Goal: Transaction & Acquisition: Book appointment/travel/reservation

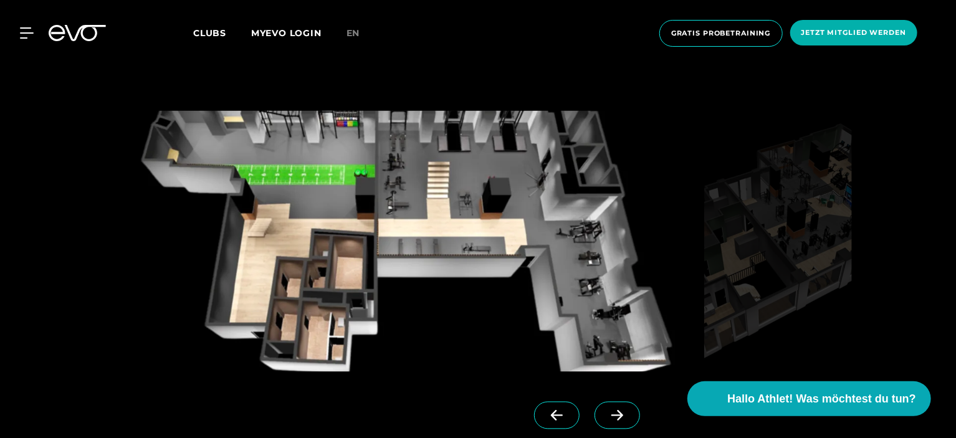
scroll to position [1066, 0]
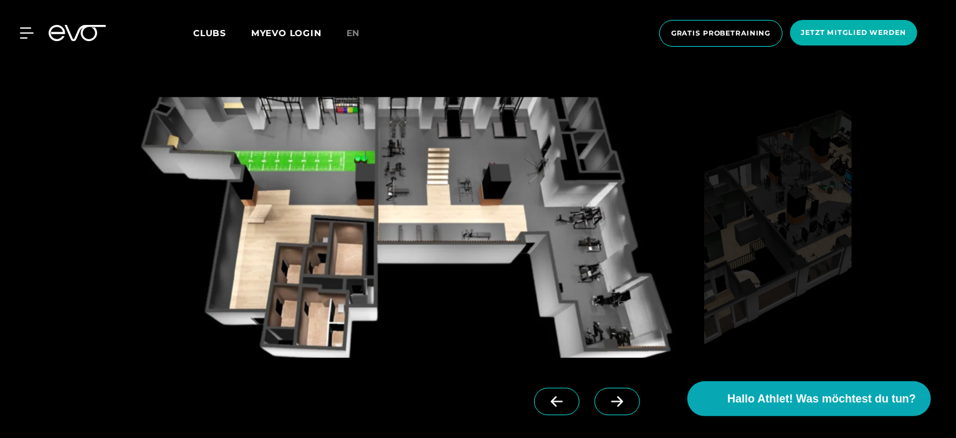
click at [606, 399] on icon at bounding box center [617, 401] width 22 height 11
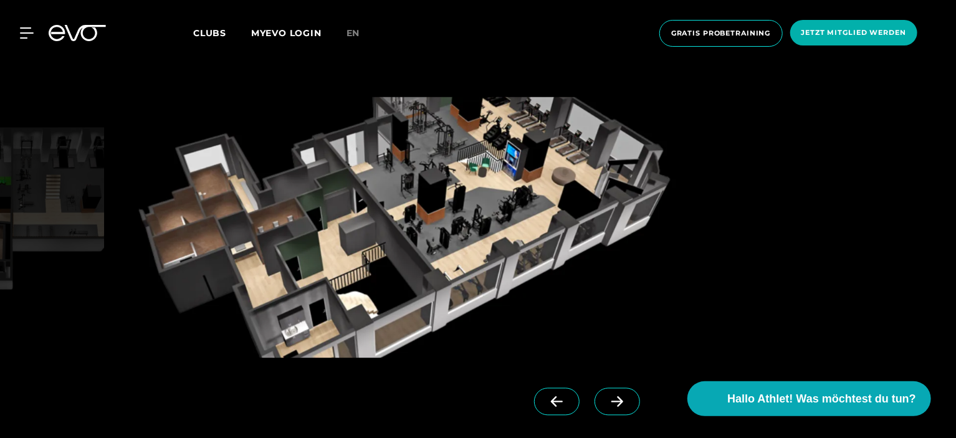
click at [606, 399] on icon at bounding box center [617, 401] width 22 height 11
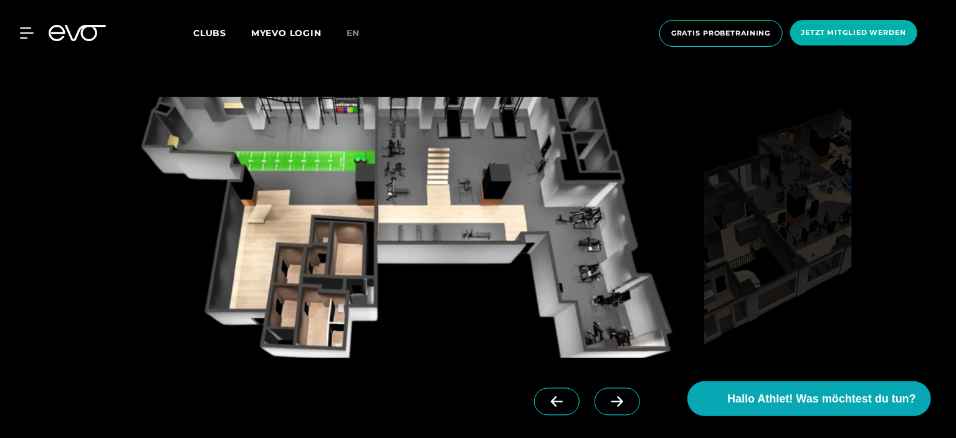
click at [606, 399] on icon at bounding box center [617, 401] width 22 height 11
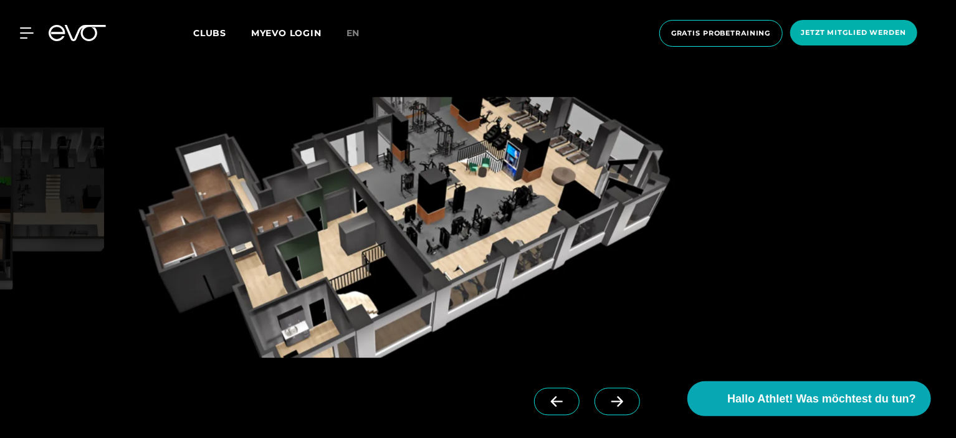
click at [606, 399] on icon at bounding box center [617, 401] width 22 height 11
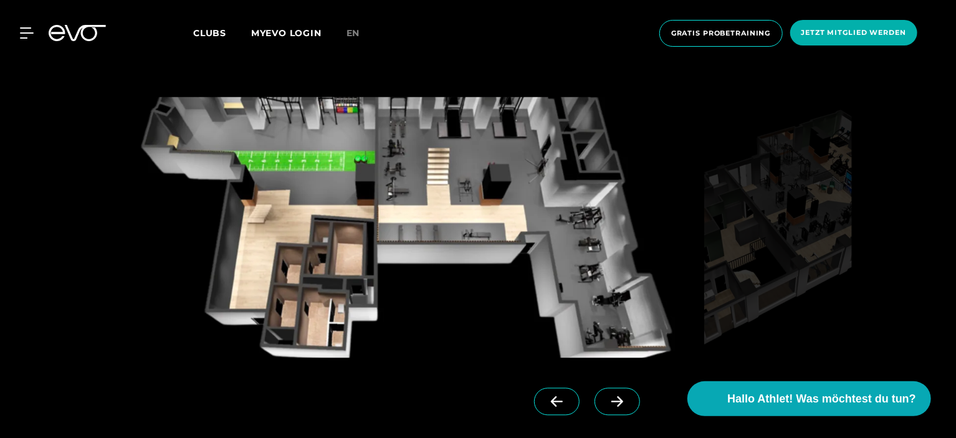
scroll to position [1450, 0]
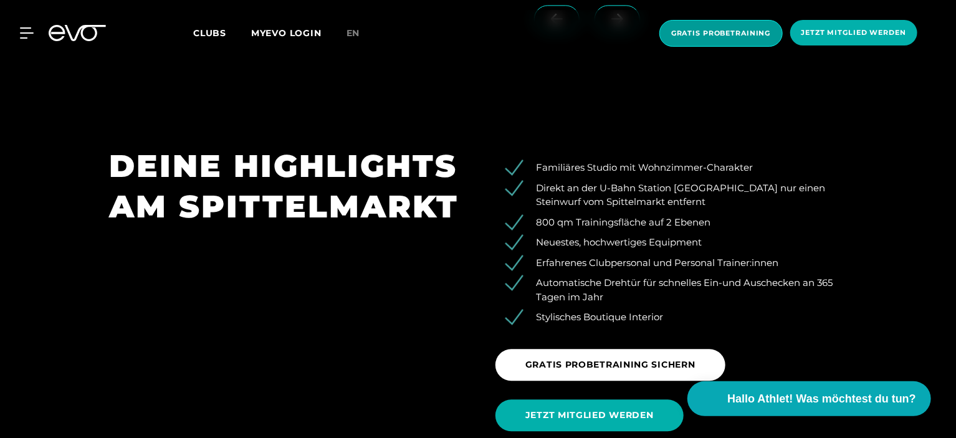
click at [730, 34] on span "Gratis Probetraining" at bounding box center [721, 33] width 100 height 11
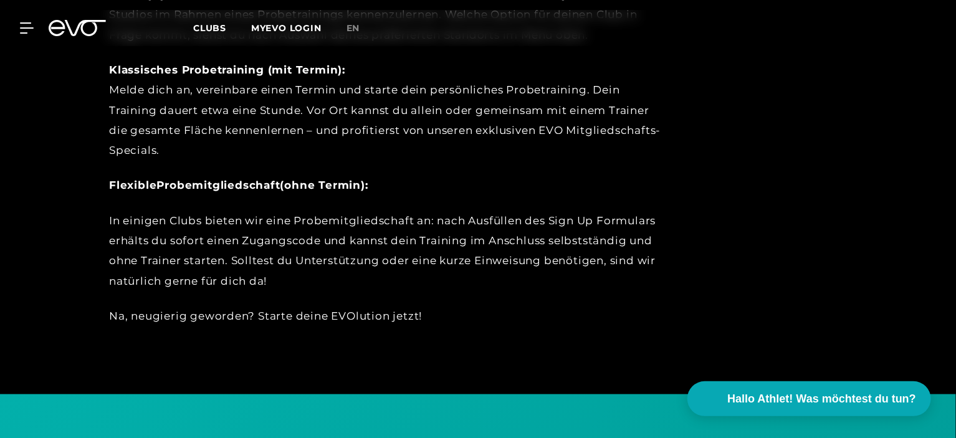
scroll to position [1150, 0]
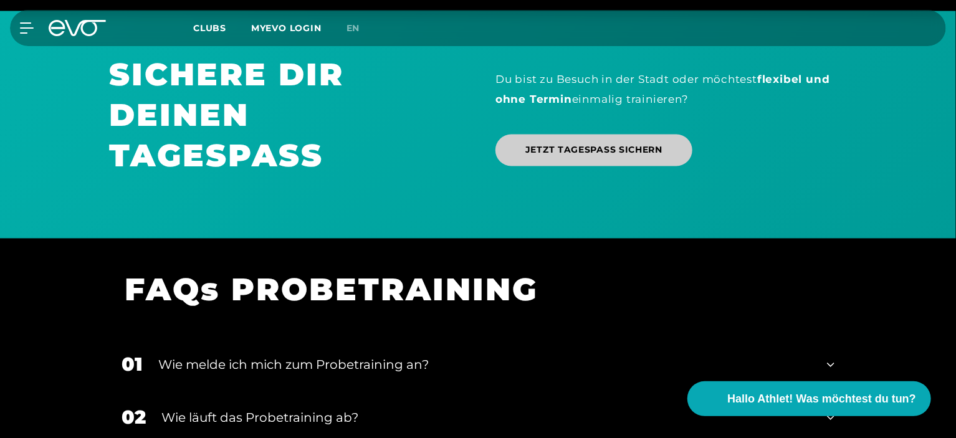
click at [616, 149] on span "JETZT TAGESPASS SICHERN" at bounding box center [593, 150] width 137 height 13
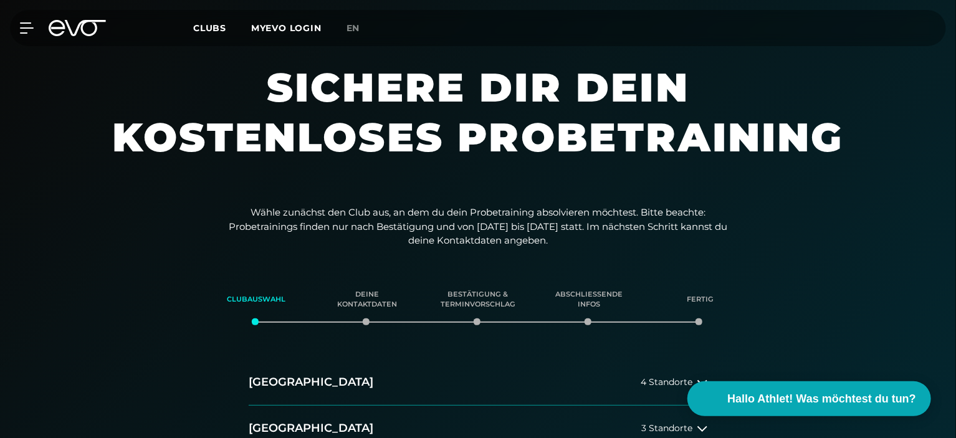
scroll to position [383, 0]
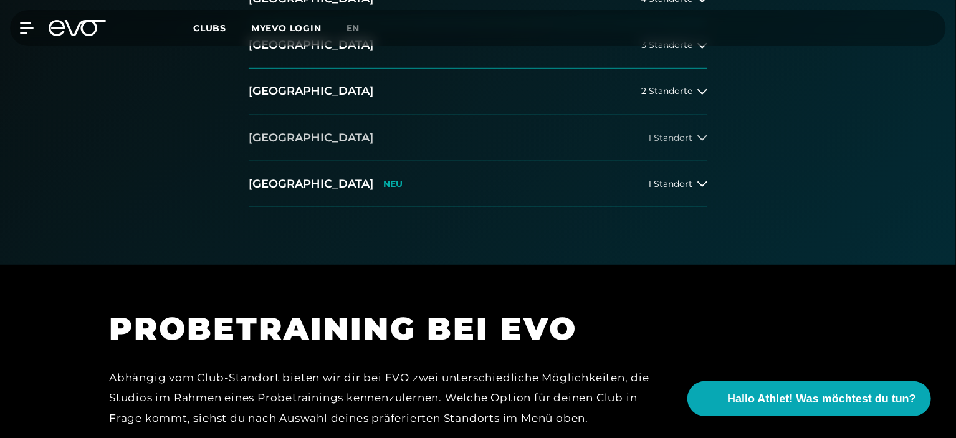
click at [693, 138] on div "1 Standort" at bounding box center [677, 138] width 59 height 10
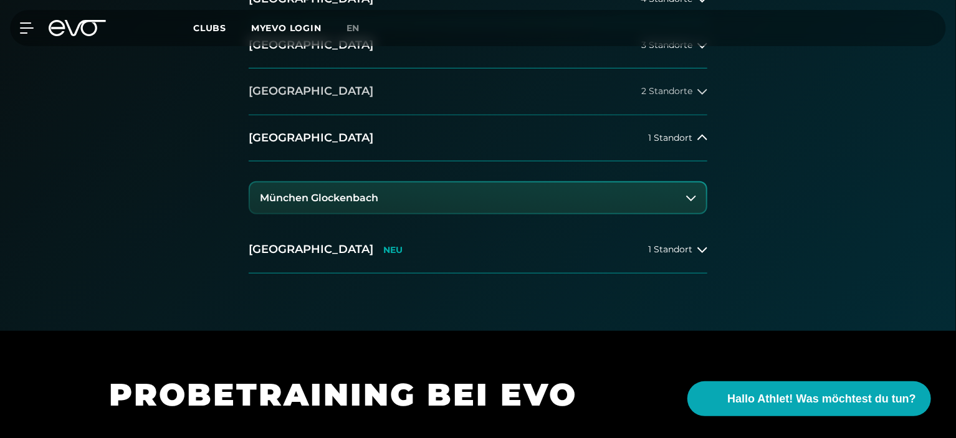
click at [654, 88] on span "2 Standorte" at bounding box center [666, 91] width 51 height 9
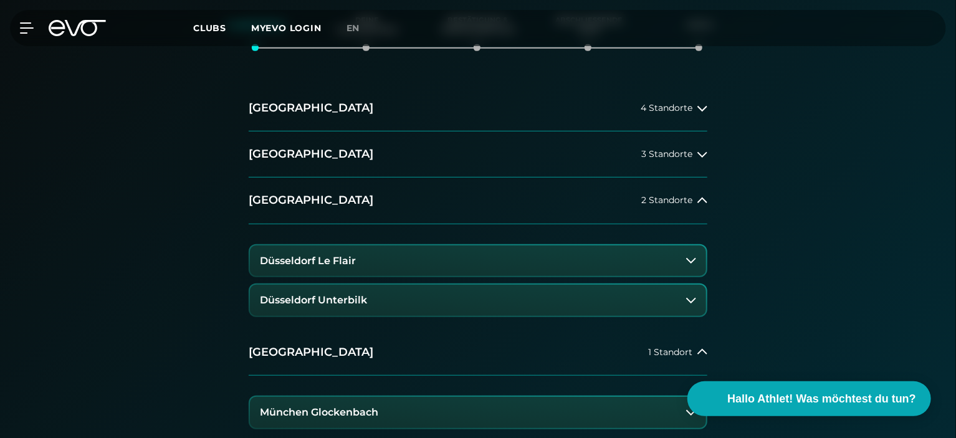
scroll to position [252, 0]
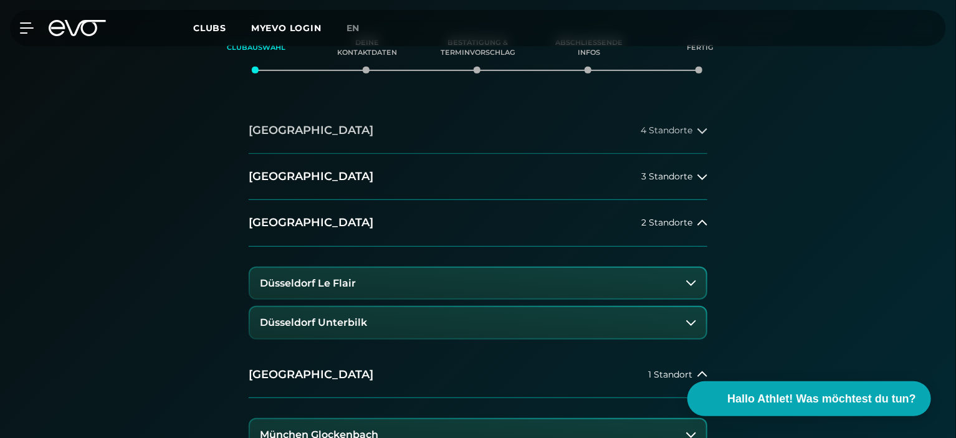
click at [697, 129] on icon at bounding box center [702, 131] width 10 height 10
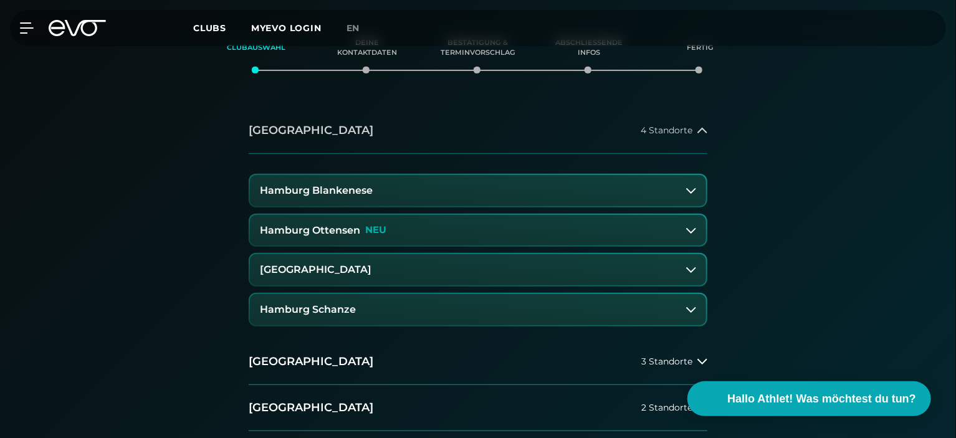
click at [697, 129] on icon at bounding box center [702, 131] width 10 height 10
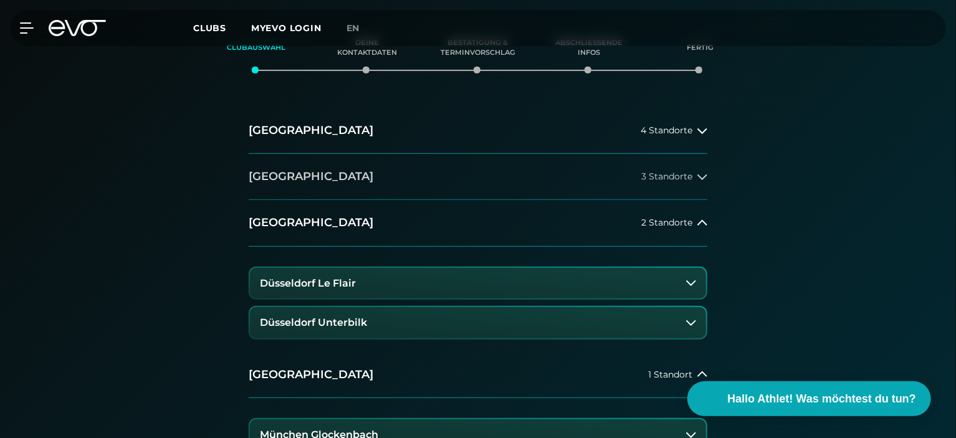
click at [680, 176] on span "3 Standorte" at bounding box center [666, 176] width 51 height 9
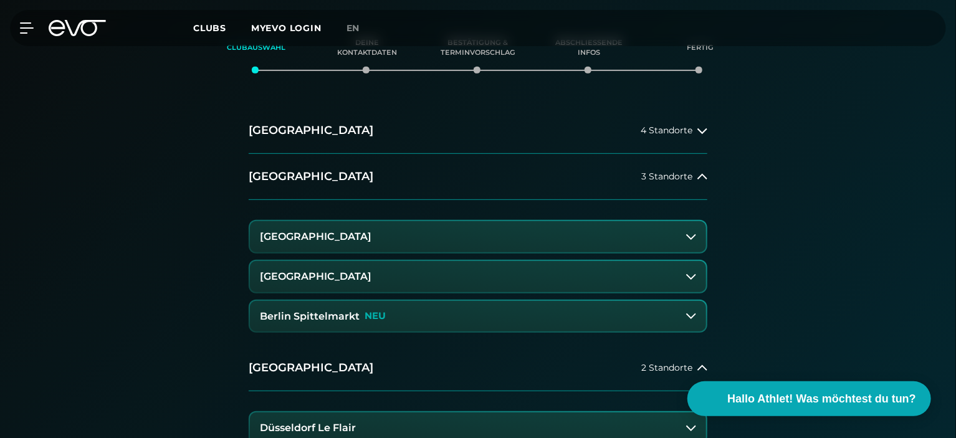
click at [457, 313] on button "Berlin Spittelmarkt NEU" at bounding box center [478, 316] width 456 height 31
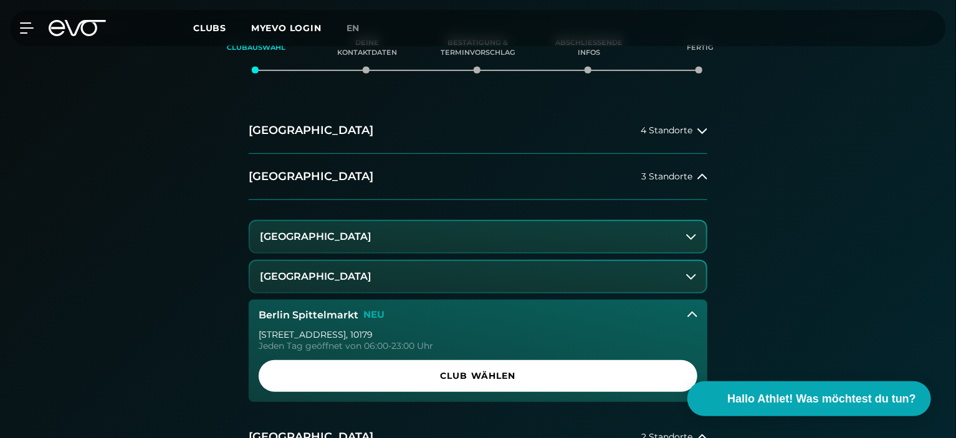
click at [457, 313] on button "Berlin Spittelmarkt NEU" at bounding box center [478, 315] width 459 height 31
